Goal: Transaction & Acquisition: Download file/media

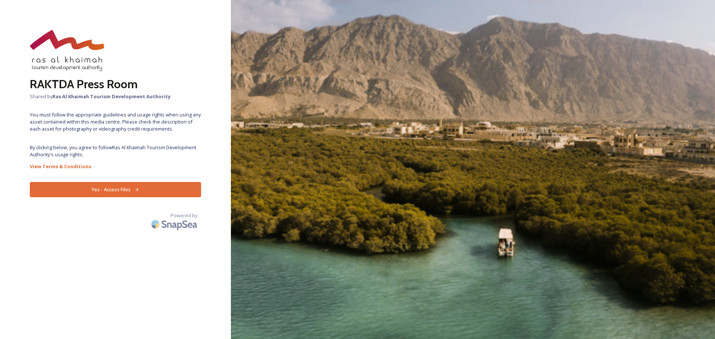
click at [154, 151] on div "RAKTDA Press Room Shared by Ras Al Khaimah Tourism Development Authority You mu…" at bounding box center [115, 170] width 231 height 280
click at [143, 188] on button "Yes - Access Files" at bounding box center [115, 189] width 171 height 15
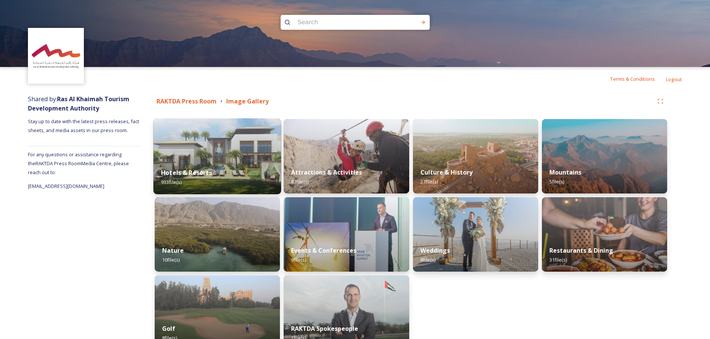
click at [206, 159] on img at bounding box center [217, 156] width 128 height 76
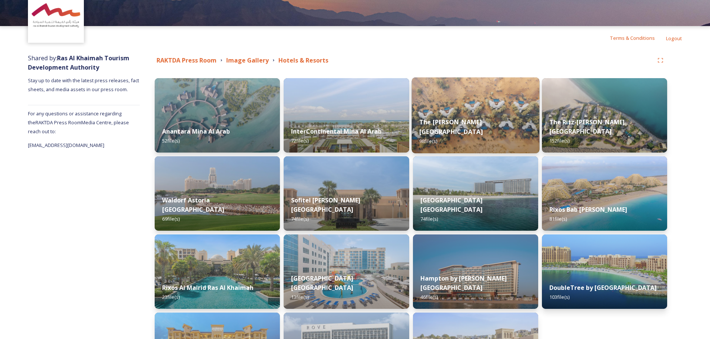
scroll to position [37, 0]
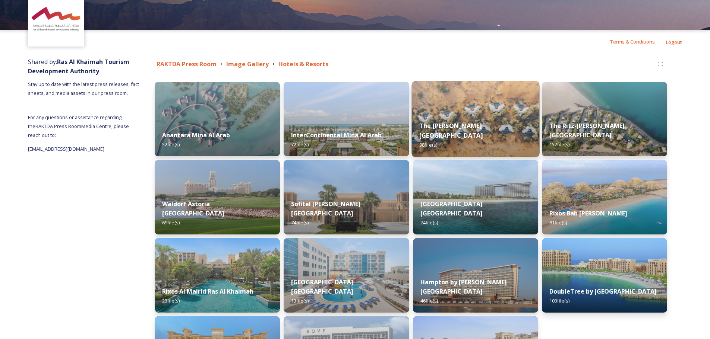
click at [496, 127] on div "The [PERSON_NAME] Al Wadi Desert 98 file(s)" at bounding box center [475, 135] width 128 height 43
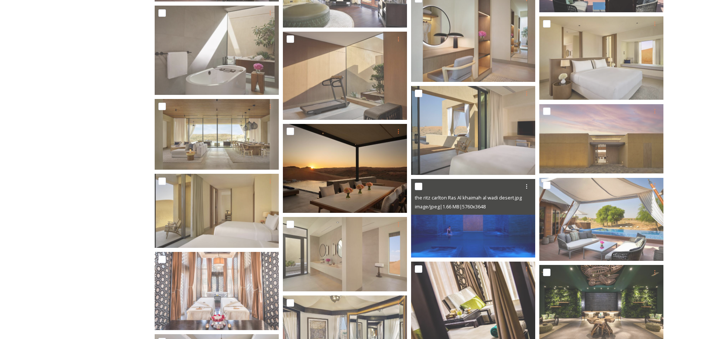
scroll to position [1267, 0]
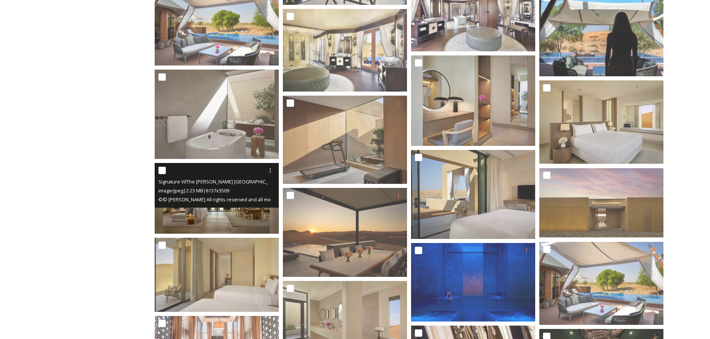
click at [209, 198] on span "© © [PERSON_NAME] All rights reserved and all moral rights asserted..Not for us…" at bounding box center [437, 199] width 559 height 7
click at [218, 209] on img at bounding box center [217, 198] width 124 height 71
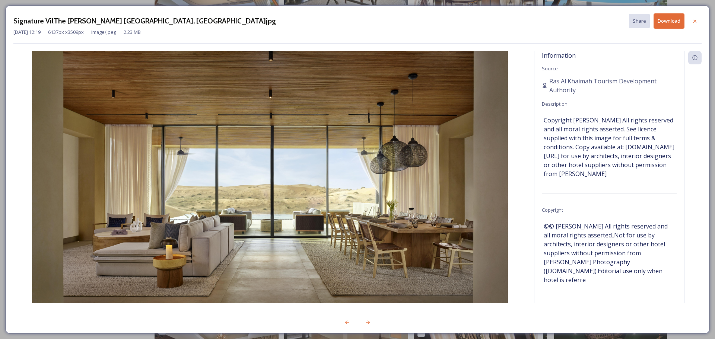
click at [666, 22] on button "Download" at bounding box center [669, 20] width 31 height 15
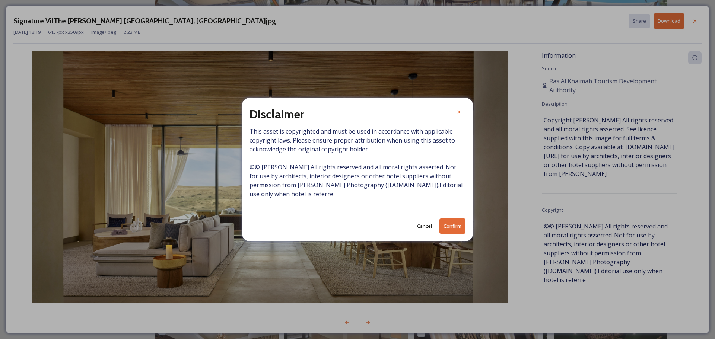
click at [450, 229] on button "Confirm" at bounding box center [453, 226] width 26 height 15
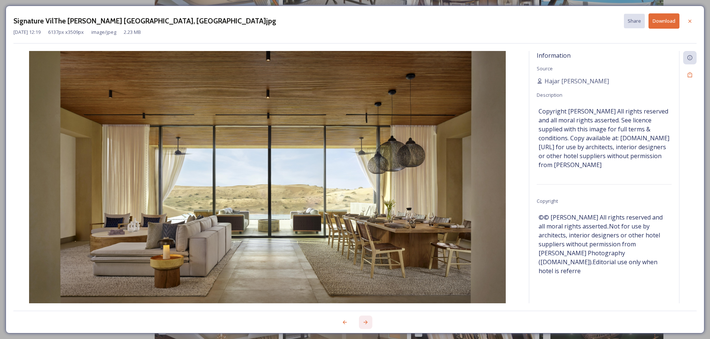
click at [365, 324] on icon at bounding box center [365, 323] width 6 height 6
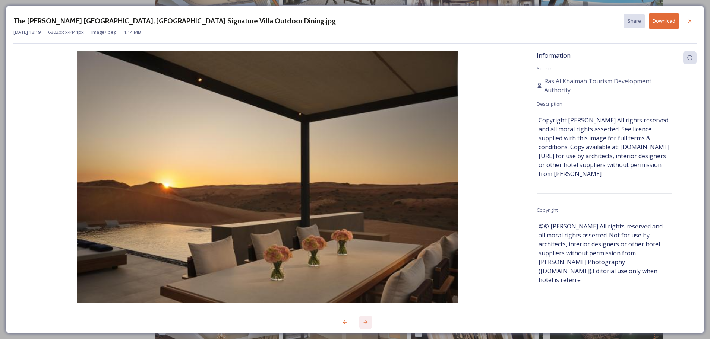
click at [365, 324] on icon at bounding box center [365, 323] width 6 height 6
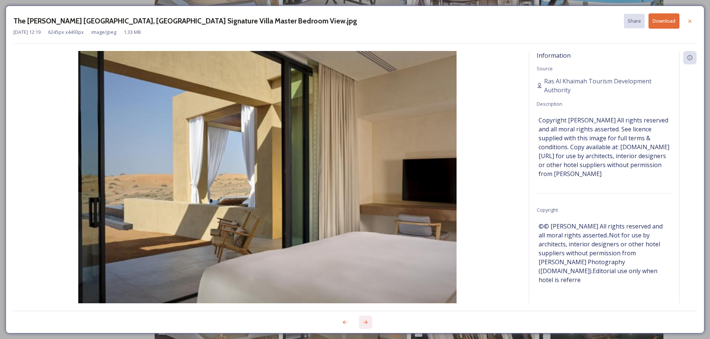
click at [364, 326] on div at bounding box center [365, 322] width 13 height 13
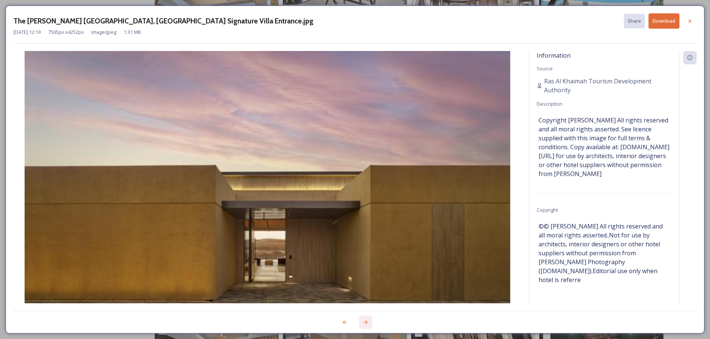
click at [364, 326] on div at bounding box center [365, 322] width 13 height 13
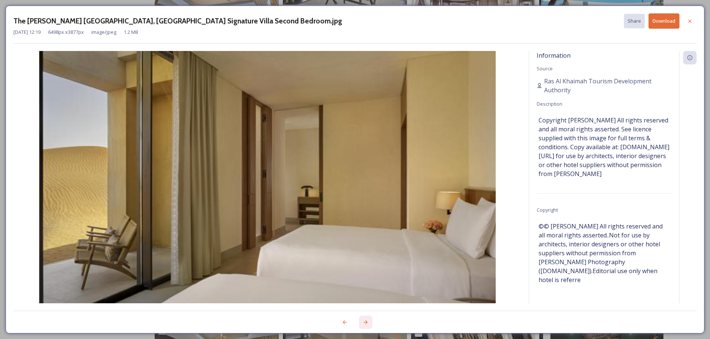
click at [364, 326] on div at bounding box center [365, 322] width 13 height 13
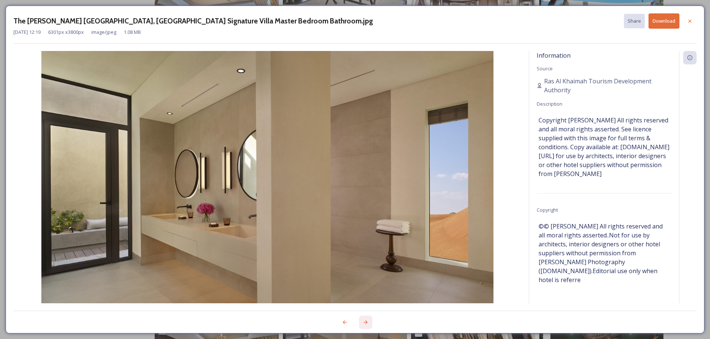
click at [367, 323] on icon at bounding box center [365, 323] width 6 height 6
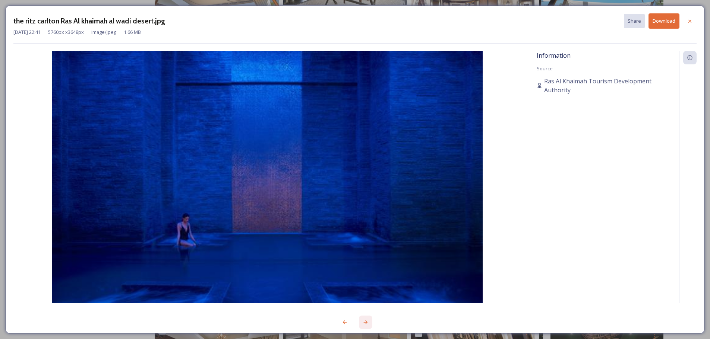
click at [367, 323] on icon at bounding box center [365, 323] width 6 height 6
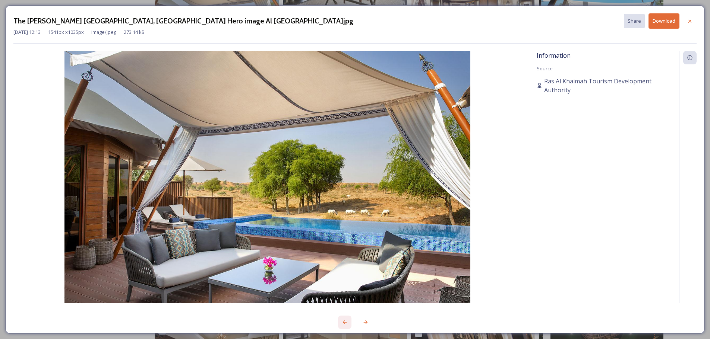
click at [344, 320] on icon at bounding box center [345, 323] width 6 height 6
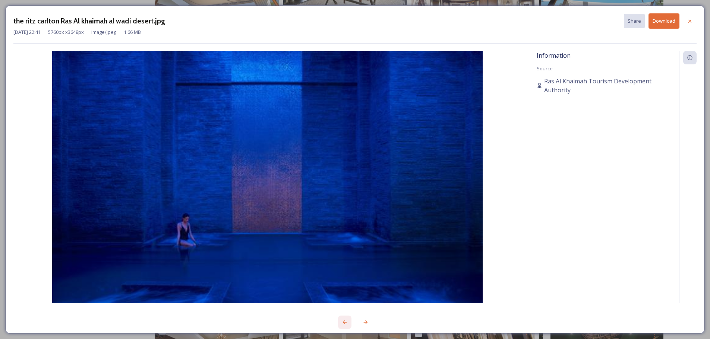
click at [344, 320] on icon at bounding box center [345, 323] width 6 height 6
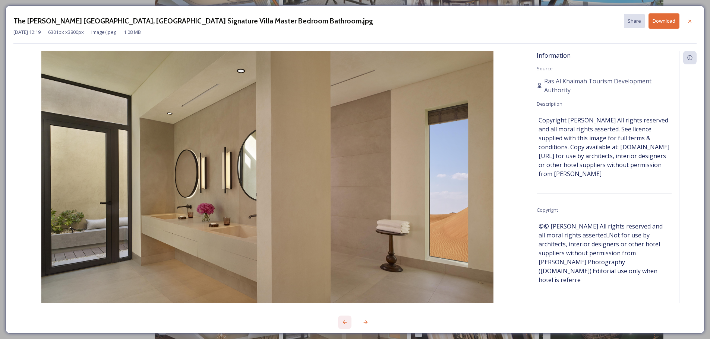
click at [344, 320] on icon at bounding box center [345, 323] width 6 height 6
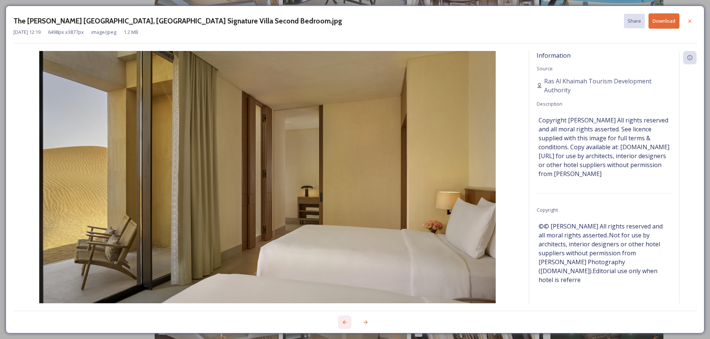
click at [344, 320] on icon at bounding box center [345, 323] width 6 height 6
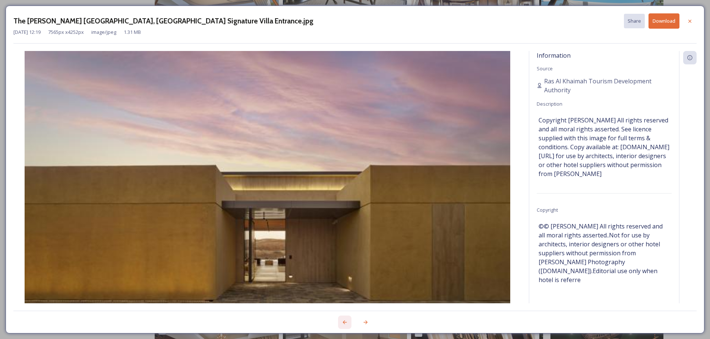
click at [344, 320] on icon at bounding box center [345, 323] width 6 height 6
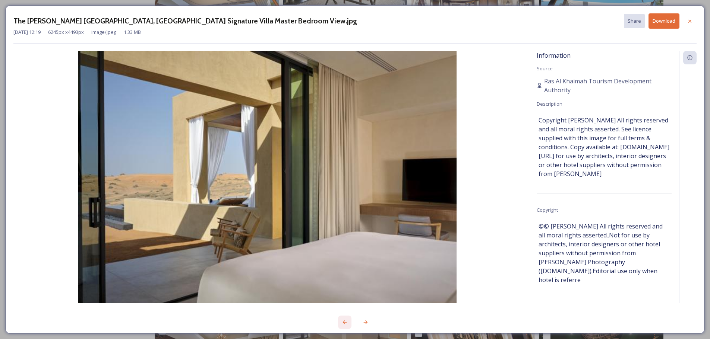
click at [344, 320] on icon at bounding box center [345, 323] width 6 height 6
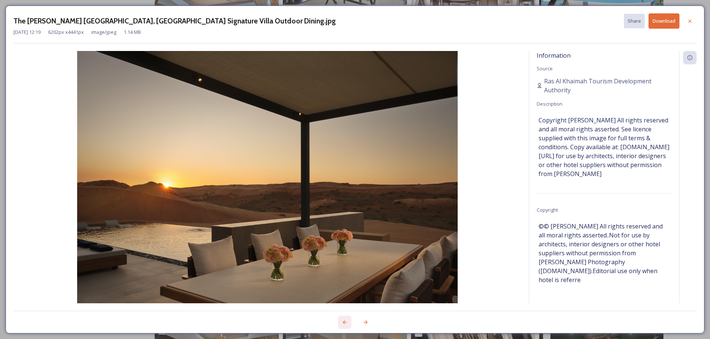
click at [344, 320] on icon at bounding box center [345, 323] width 6 height 6
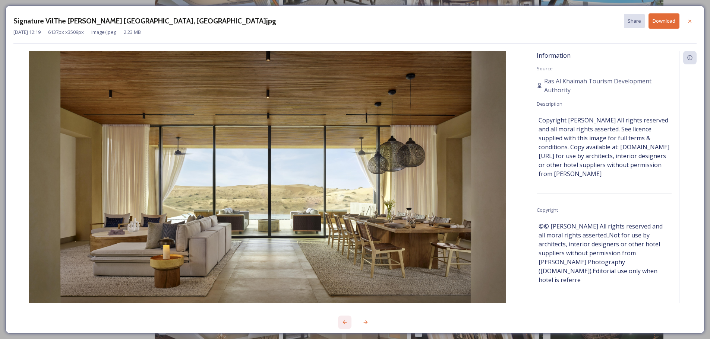
click at [344, 320] on icon at bounding box center [345, 323] width 6 height 6
